Goal: Task Accomplishment & Management: Manage account settings

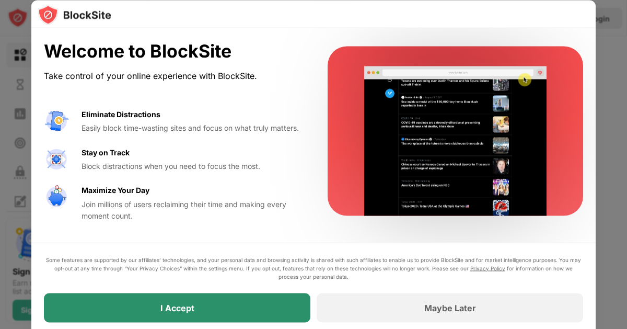
click at [193, 305] on div "I Accept" at bounding box center [177, 307] width 34 height 10
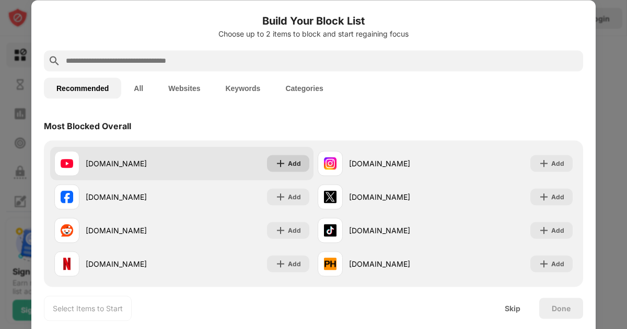
click at [293, 166] on div "Add" at bounding box center [294, 163] width 13 height 10
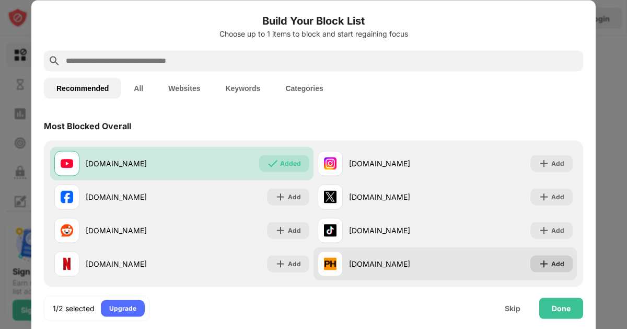
click at [552, 267] on div "Add" at bounding box center [557, 263] width 13 height 10
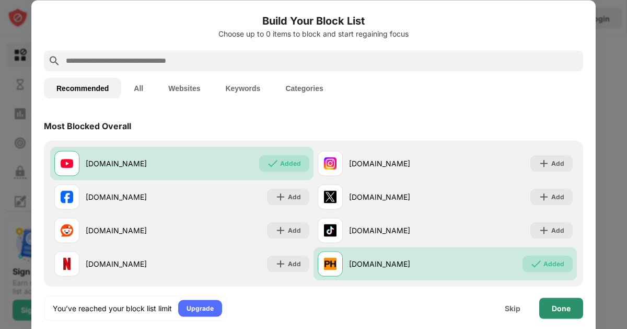
click at [562, 315] on div "Done" at bounding box center [561, 307] width 44 height 21
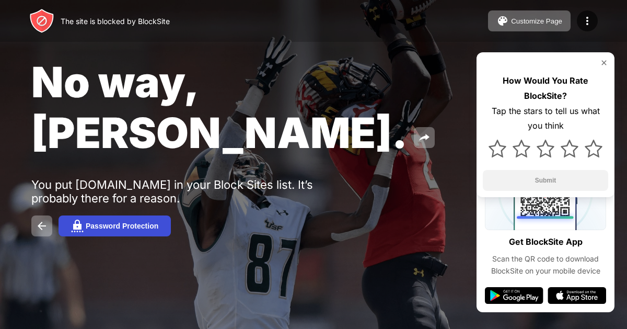
click at [119, 221] on div "Password Protection" at bounding box center [122, 225] width 73 height 8
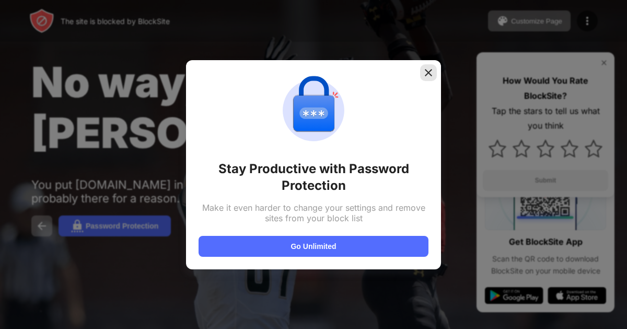
click at [424, 73] on img at bounding box center [428, 72] width 10 height 10
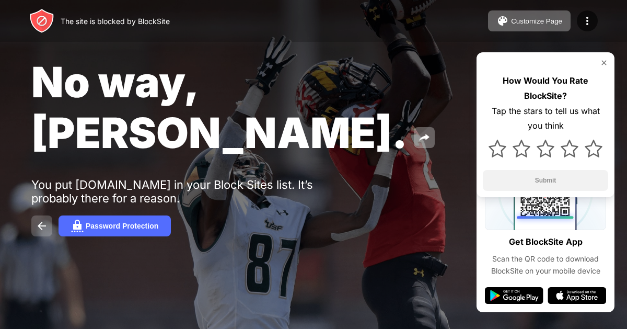
click at [46, 219] on img at bounding box center [42, 225] width 13 height 13
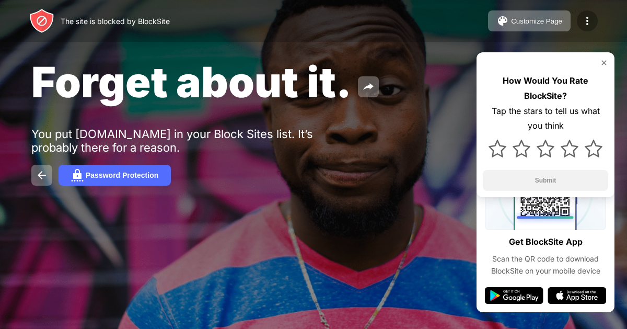
click at [583, 20] on img at bounding box center [587, 21] width 13 height 13
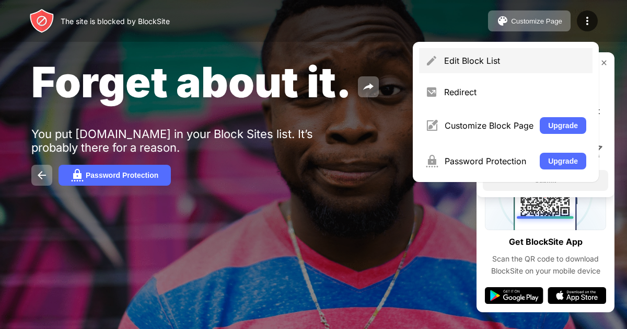
click at [479, 62] on div "Edit Block List" at bounding box center [515, 60] width 142 height 10
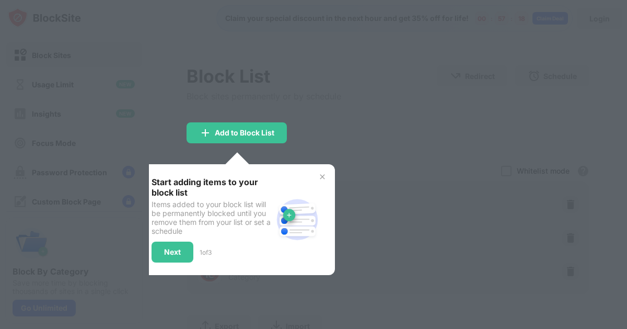
click at [479, 62] on div at bounding box center [313, 164] width 627 height 329
click at [330, 177] on div "Start adding items to your block list Items added to your block list will be pe…" at bounding box center [237, 219] width 196 height 111
click at [325, 177] on img at bounding box center [322, 176] width 8 height 8
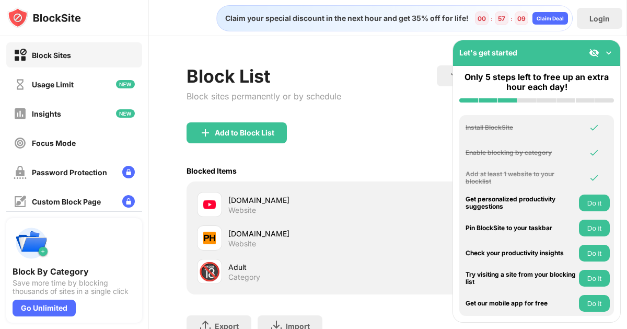
click at [74, 61] on div "Block Sites" at bounding box center [74, 54] width 136 height 25
click at [611, 52] on img at bounding box center [608, 53] width 10 height 10
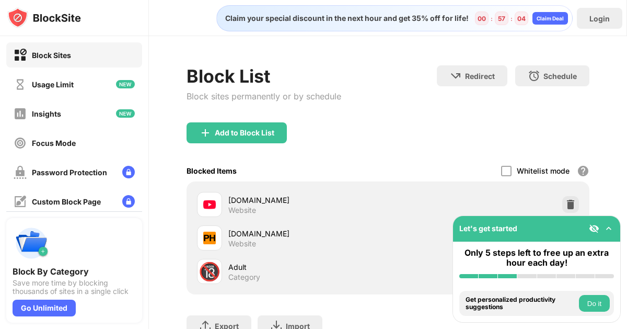
click at [423, 151] on div "Add to Block List" at bounding box center [387, 141] width 403 height 38
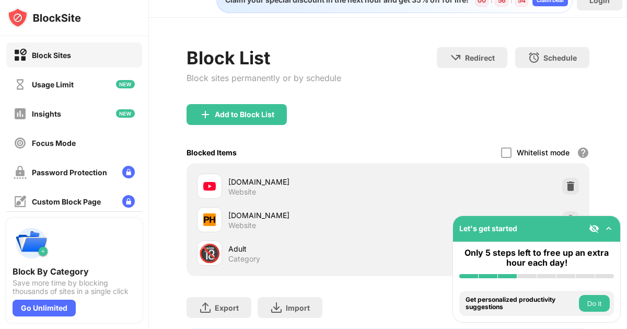
scroll to position [21, 0]
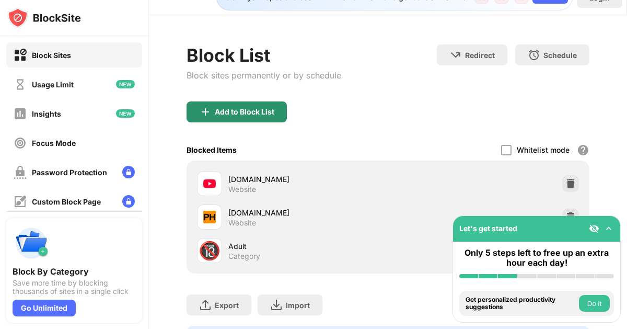
click at [260, 112] on div "Add to Block List" at bounding box center [245, 112] width 60 height 8
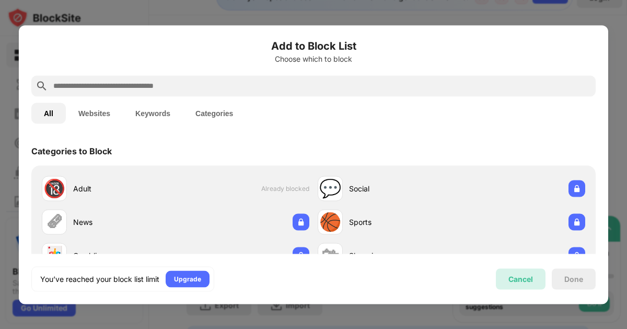
click at [509, 277] on div "Cancel" at bounding box center [520, 278] width 25 height 9
